Goal: Find specific page/section: Find specific page/section

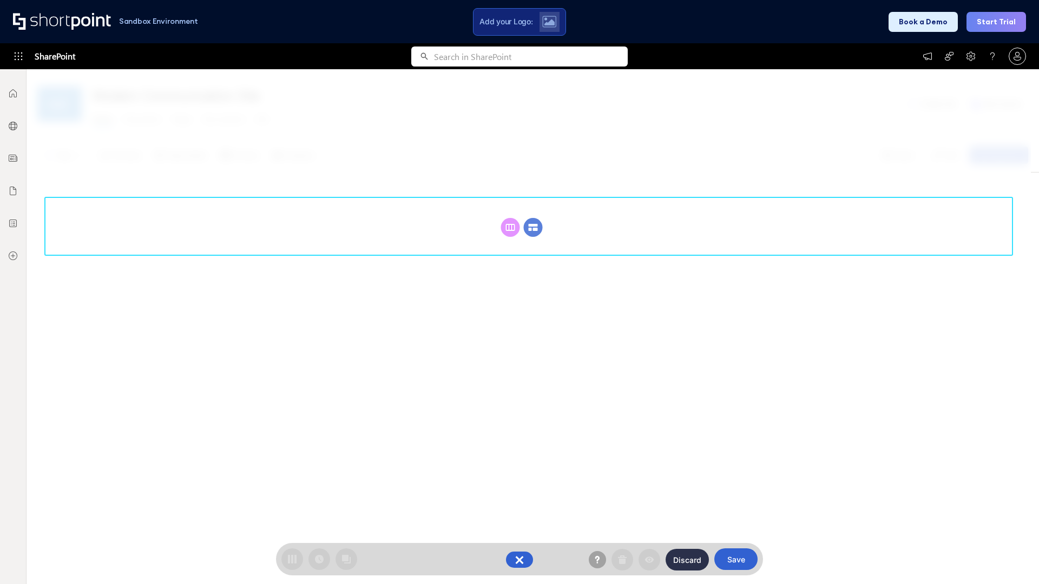
scroll to position [149, 0]
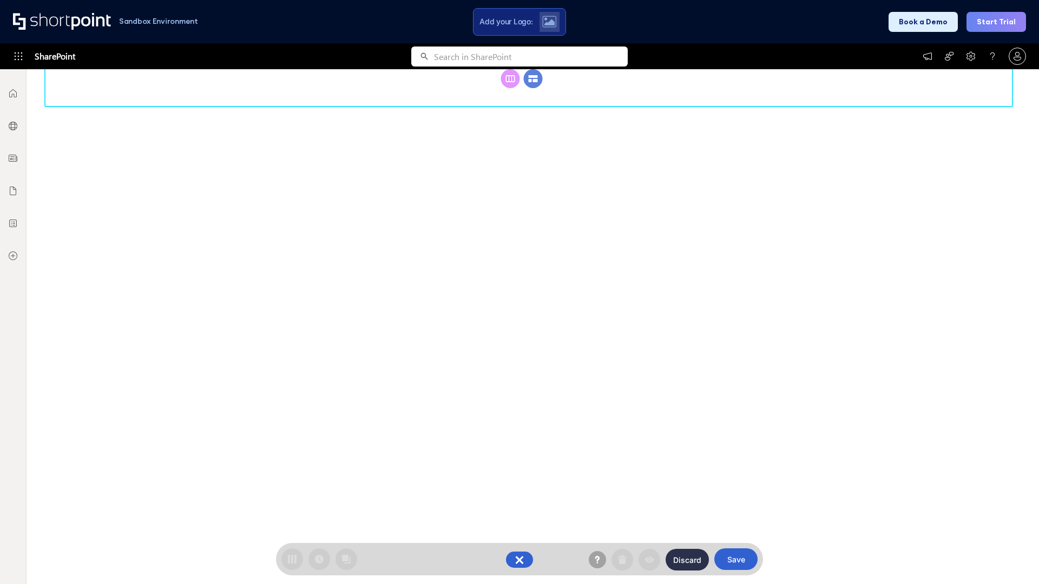
click at [533, 88] on circle at bounding box center [533, 78] width 19 height 19
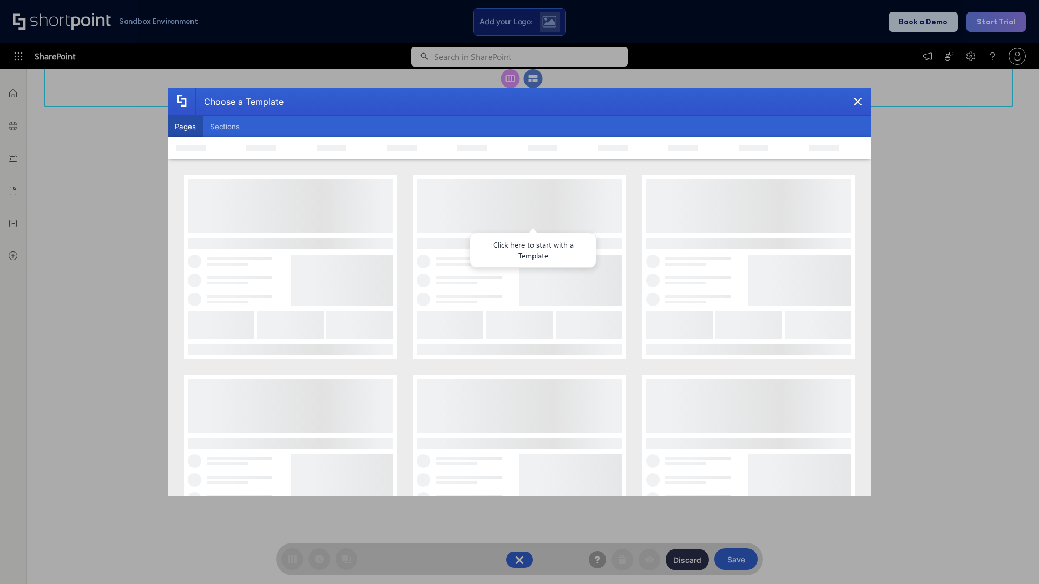
scroll to position [0, 0]
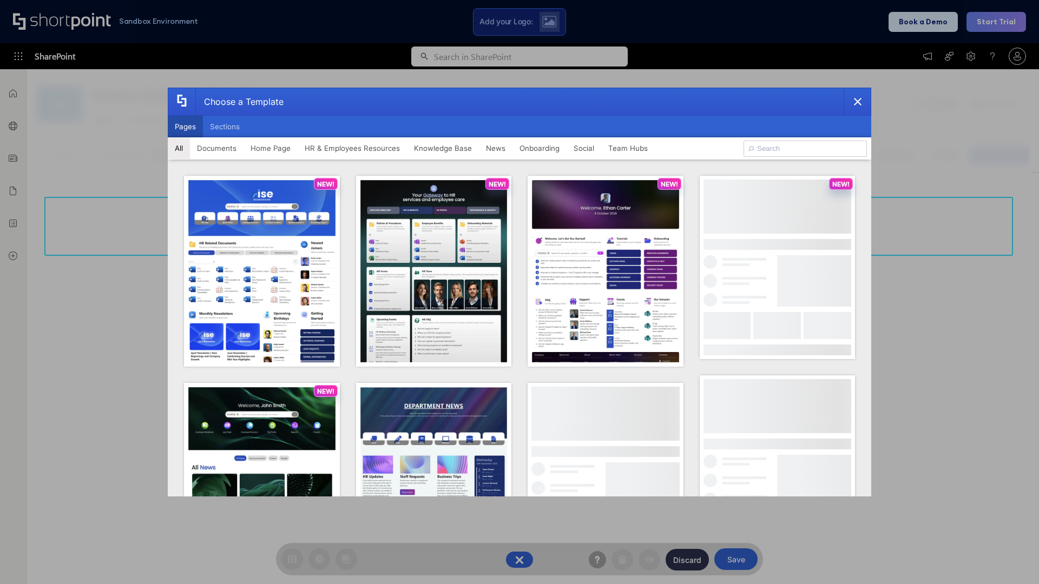
click at [185, 127] on button "Pages" at bounding box center [185, 127] width 35 height 22
type input "Intranet Layout 1"
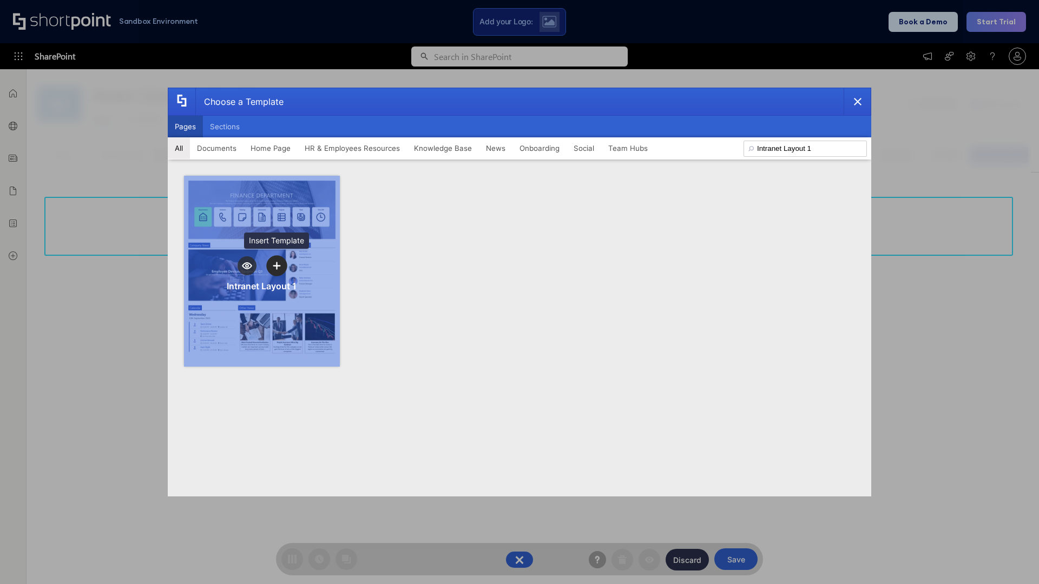
click at [277, 266] on icon "template selector" at bounding box center [277, 266] width 8 height 8
